Goal: Information Seeking & Learning: Learn about a topic

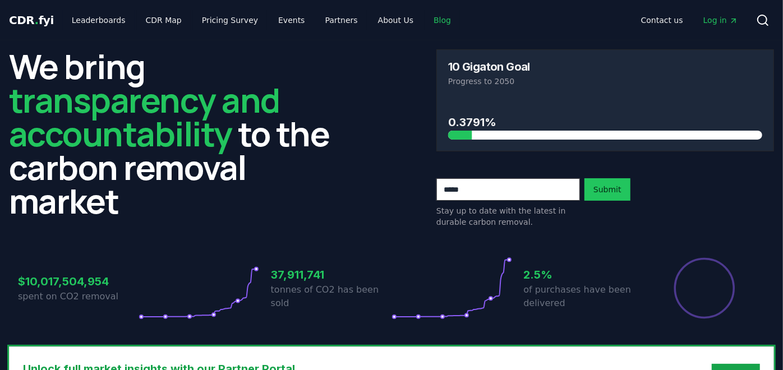
drag, startPoint x: 0, startPoint y: 0, endPoint x: 415, endPoint y: 21, distance: 415.4
click at [424, 21] on link "Blog" at bounding box center [441, 20] width 35 height 20
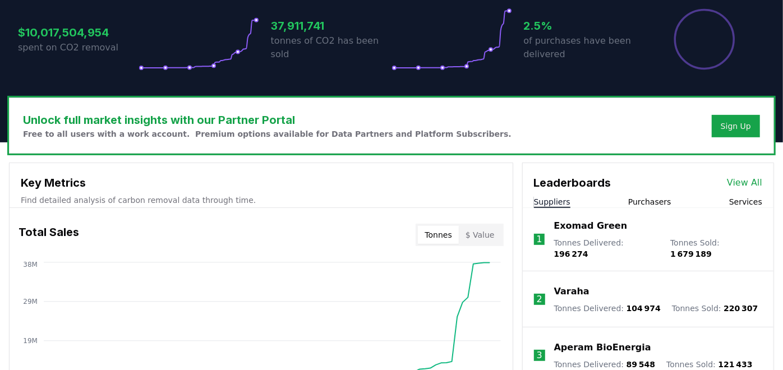
scroll to position [79, 0]
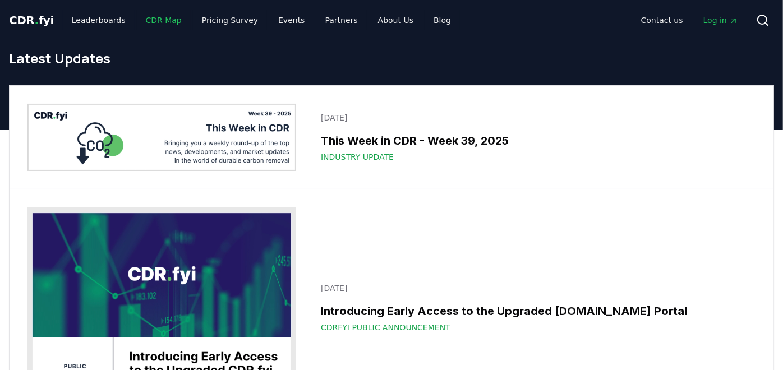
click at [173, 19] on link "CDR Map" at bounding box center [164, 20] width 54 height 20
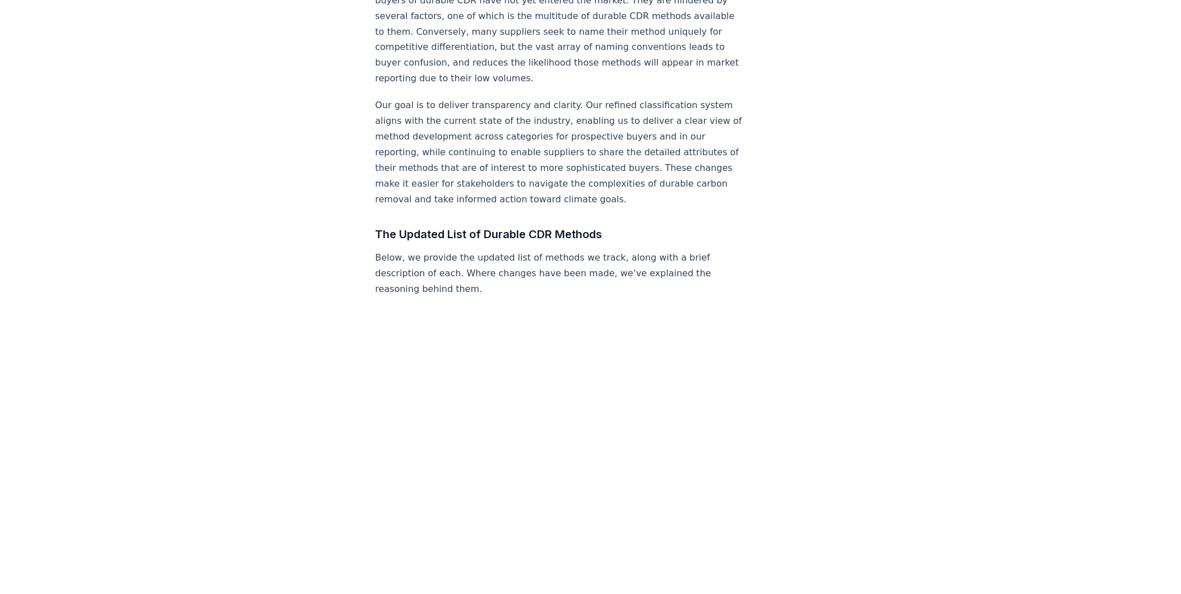
scroll to position [747, 0]
